Goal: Task Accomplishment & Management: Complete application form

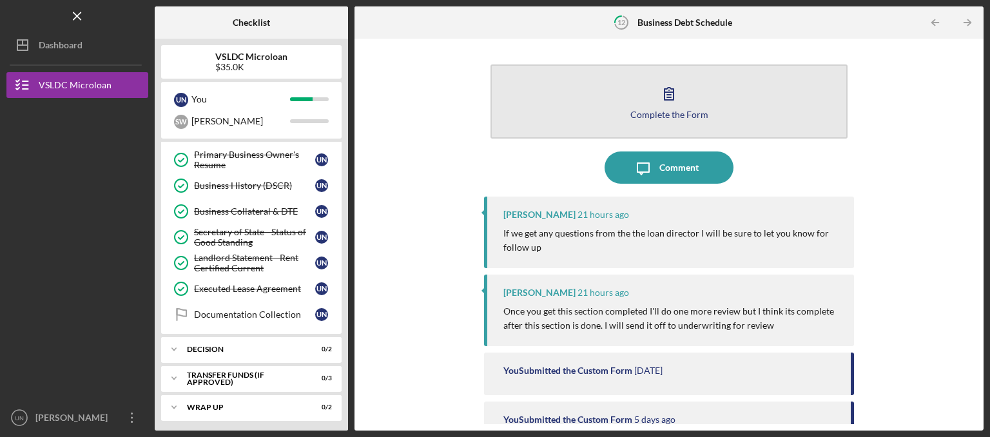
click at [735, 90] on button "Complete the Form Form" at bounding box center [669, 101] width 357 height 74
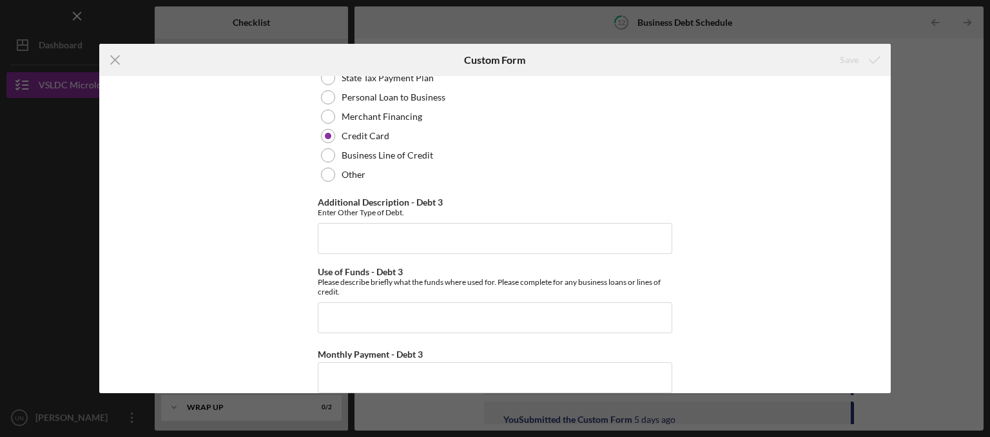
scroll to position [1819, 0]
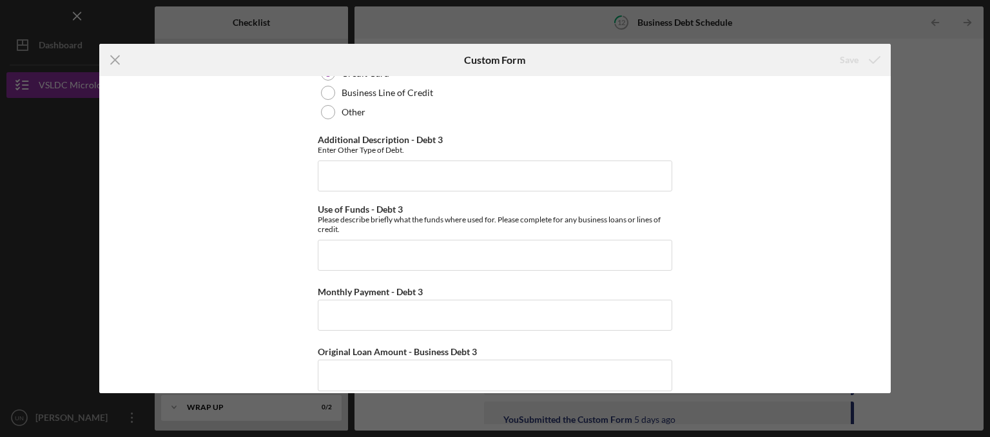
click at [878, 28] on div "Icon/Menu Close Custom Form Save Business Debt 1 Type of Debt - Debt 1 Vehicle …" at bounding box center [495, 218] width 990 height 437
click at [116, 63] on icon "Icon/Menu Close" at bounding box center [115, 60] width 32 height 32
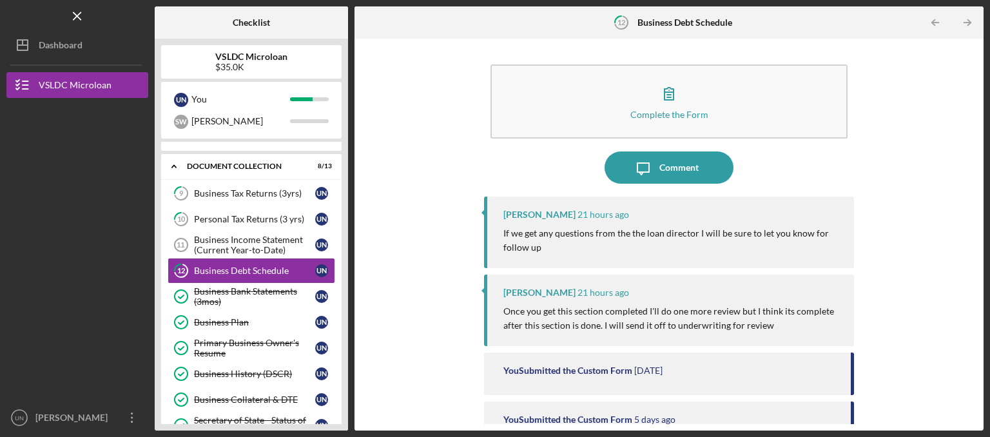
scroll to position [10, 0]
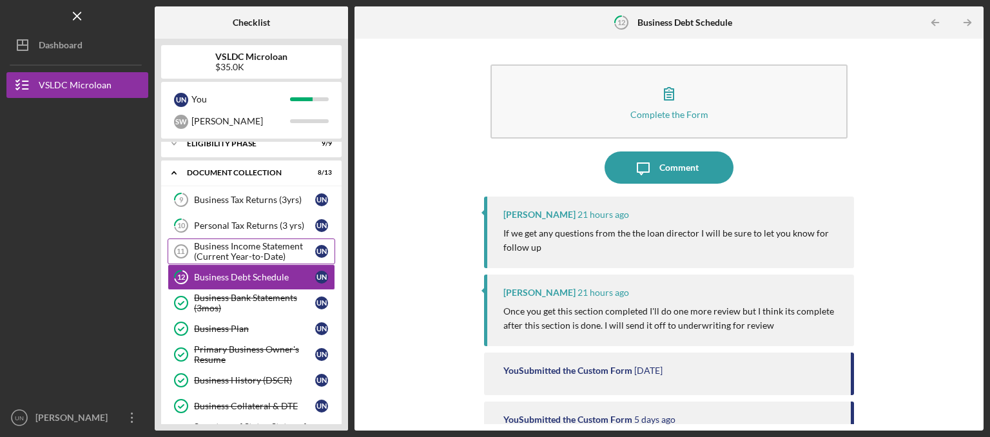
click at [274, 257] on div "Business Income Statement (Current Year-to-Date)" at bounding box center [254, 251] width 121 height 21
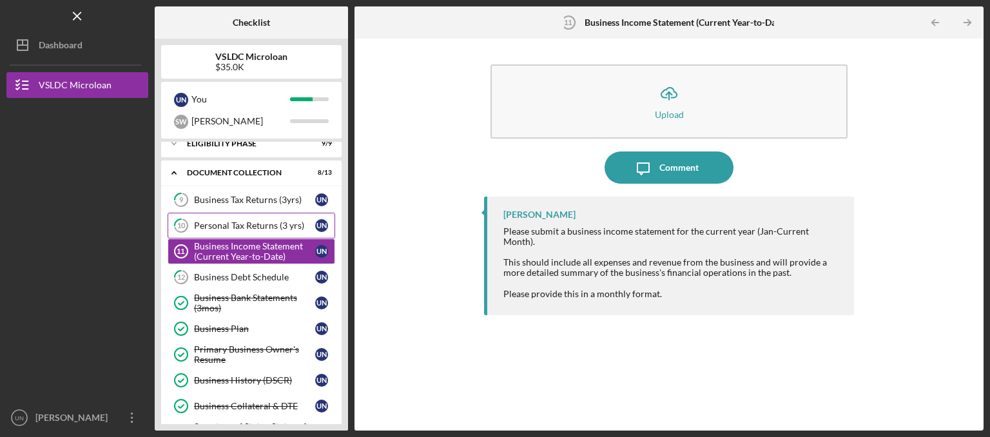
click at [284, 220] on div "Personal Tax Returns (3 yrs)" at bounding box center [254, 225] width 121 height 10
